Goal: Submit feedback/report problem: Submit feedback/report problem

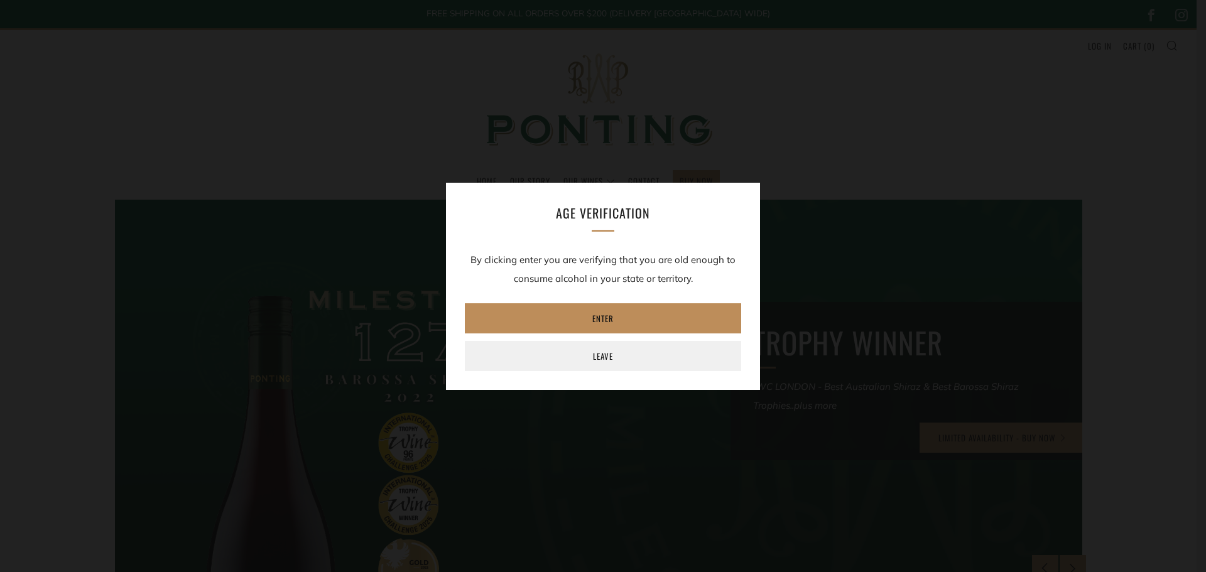
click at [609, 320] on link "Enter" at bounding box center [603, 318] width 276 height 30
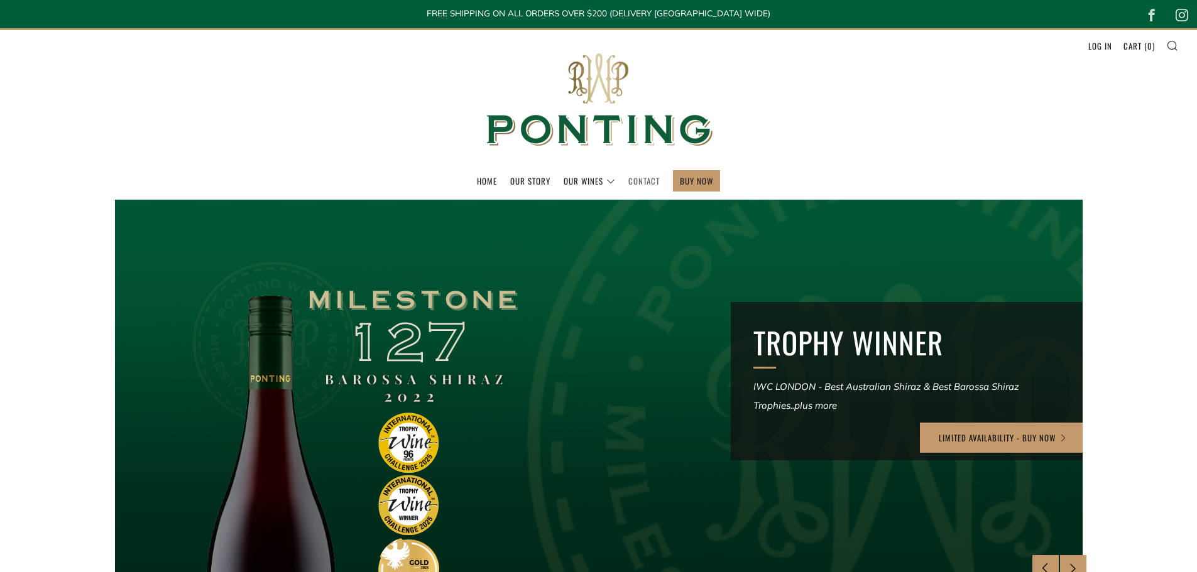
click at [648, 171] on link "Contact" at bounding box center [643, 181] width 31 height 20
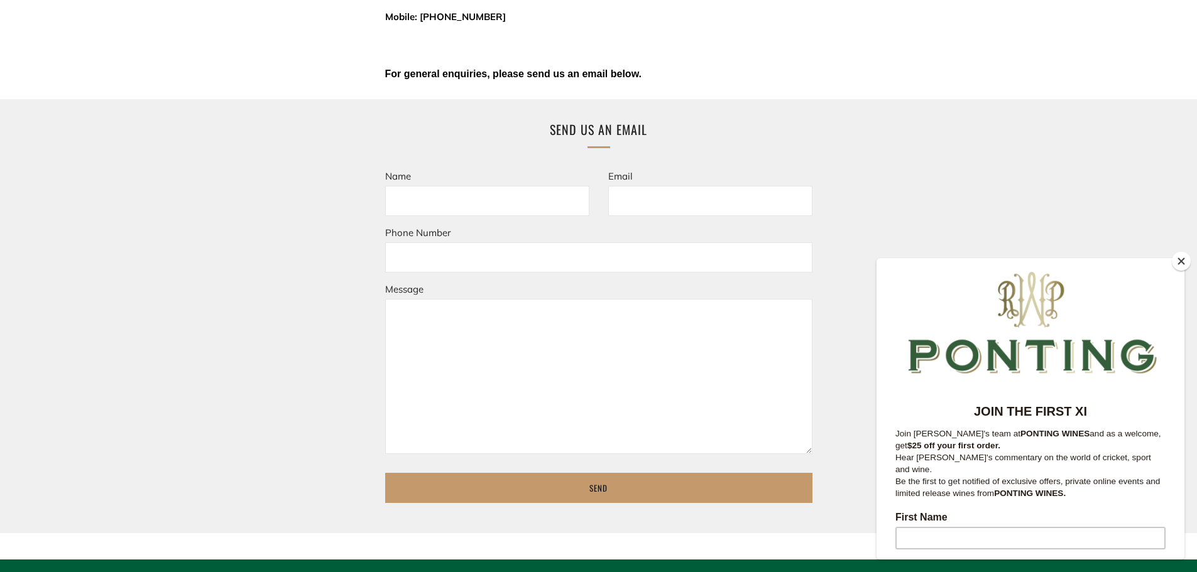
scroll to position [440, 0]
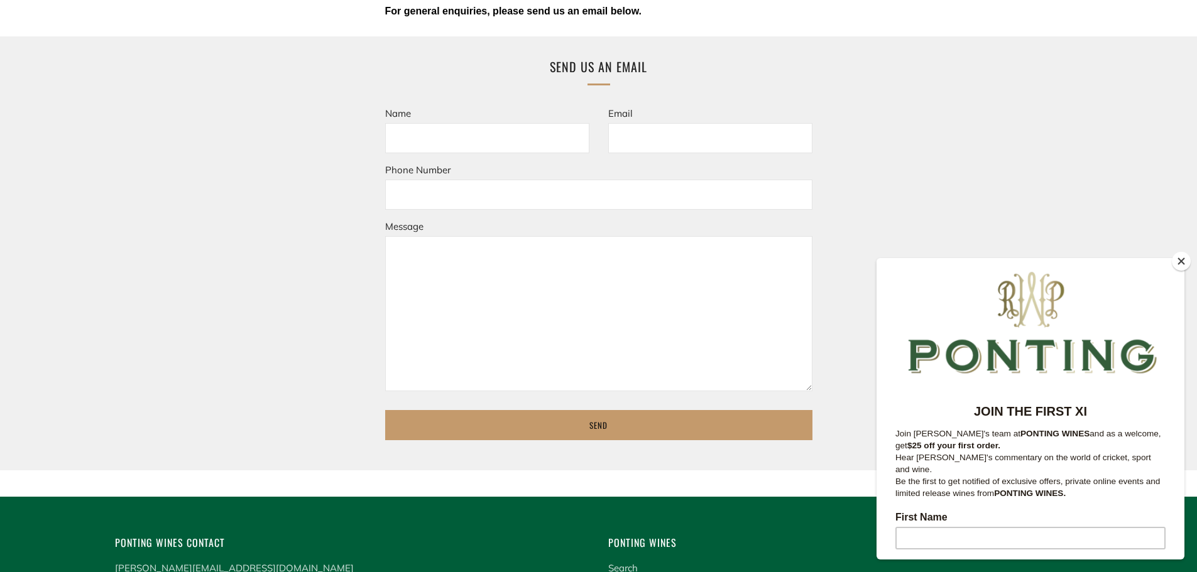
click at [1177, 264] on button "Close" at bounding box center [1181, 261] width 19 height 19
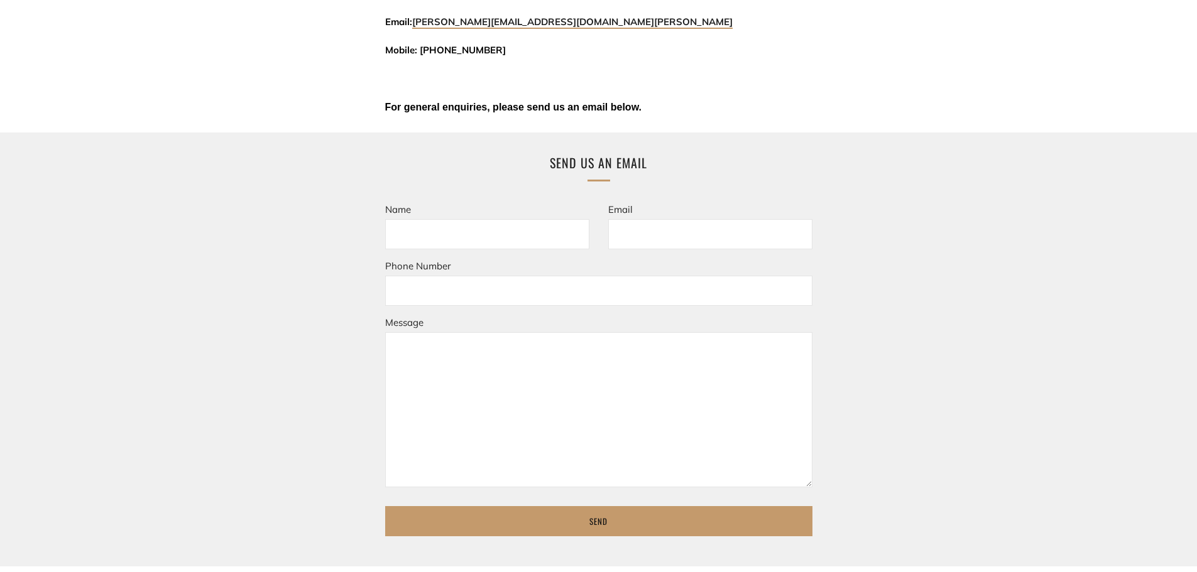
scroll to position [314, 0]
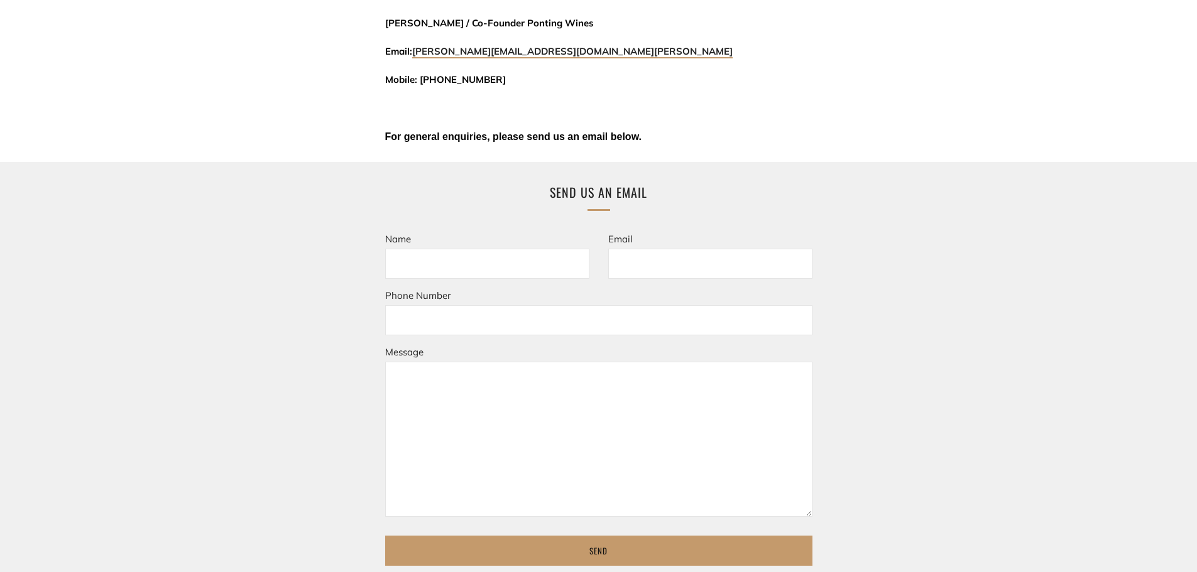
drag, startPoint x: 465, startPoint y: 257, endPoint x: 465, endPoint y: 264, distance: 6.9
click at [465, 257] on input "Name" at bounding box center [487, 264] width 204 height 30
click at [727, 259] on input "Email" at bounding box center [710, 264] width 204 height 30
click at [632, 384] on textarea "Message" at bounding box center [598, 439] width 427 height 155
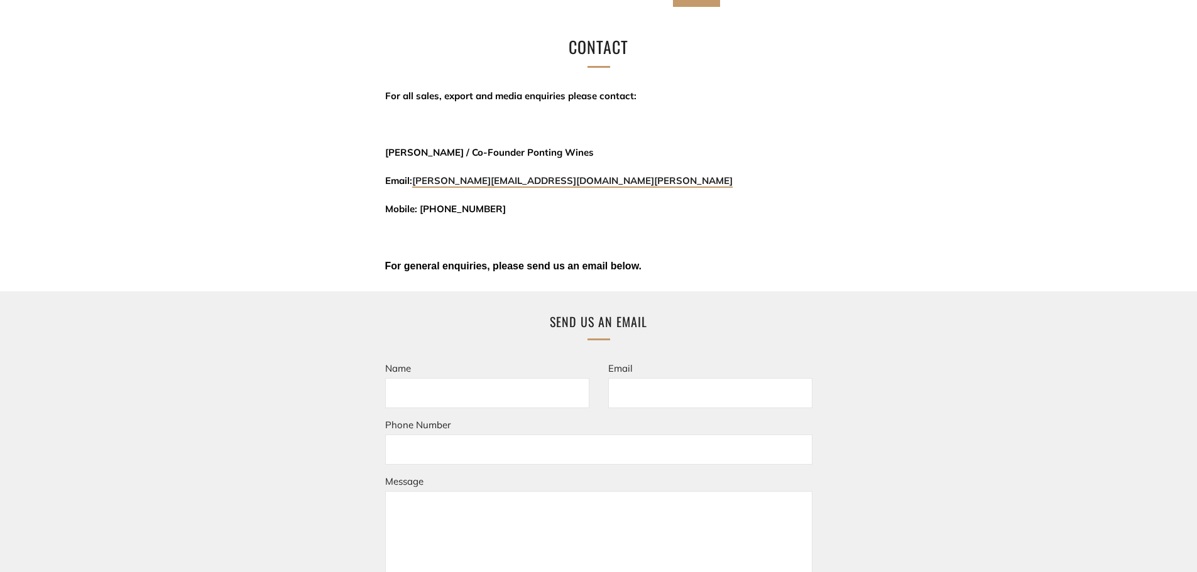
scroll to position [188, 0]
